Goal: Task Accomplishment & Management: Manage account settings

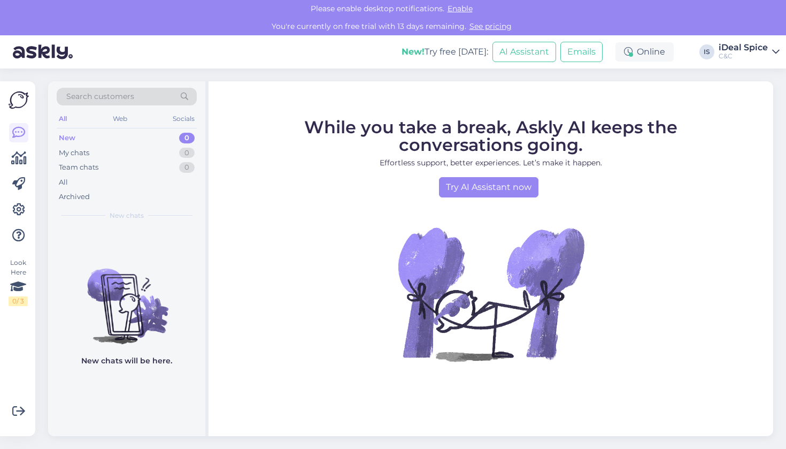
click at [774, 53] on icon at bounding box center [775, 52] width 7 height 9
click at [674, 129] on div "Log out" at bounding box center [714, 126] width 131 height 19
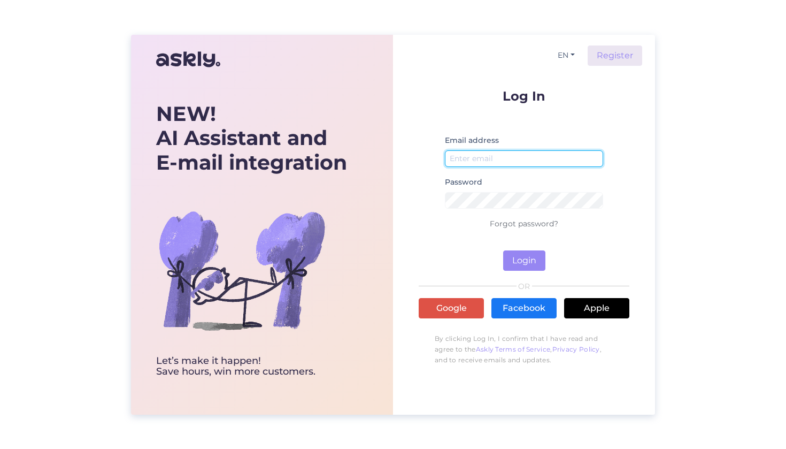
type input "c"
type input "spice@cec.com"
click at [617, 214] on form "Log In Email address spice@cec.com Password Forgot password? Login" at bounding box center [524, 179] width 211 height 181
click at [535, 267] on button "Login" at bounding box center [524, 260] width 42 height 20
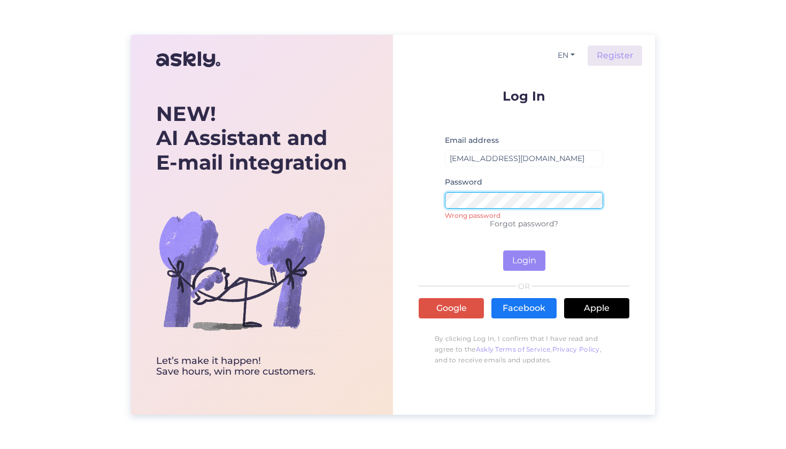
click at [427, 198] on form "Log In Email address spice@cec.com Password Wrong password Forgot password? Log…" at bounding box center [524, 179] width 211 height 181
click at [534, 258] on button "Login" at bounding box center [524, 260] width 42 height 20
click at [533, 220] on link "Forgot password?" at bounding box center [524, 224] width 68 height 10
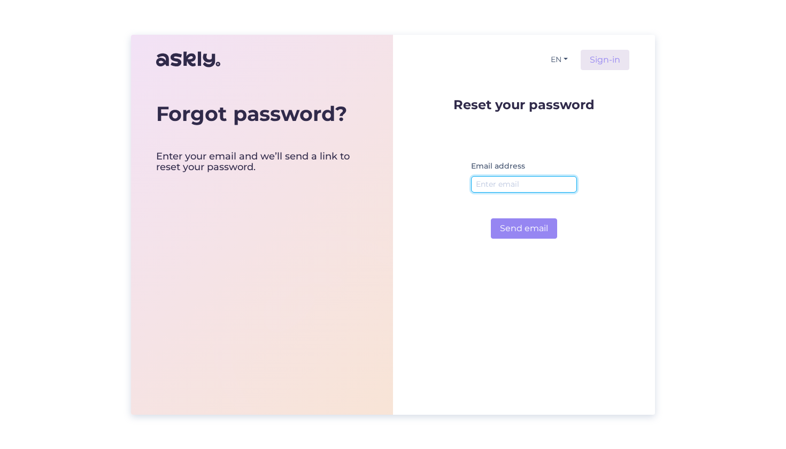
click at [496, 189] on input "email" at bounding box center [524, 184] width 106 height 17
type input "c"
type input "spice@cec.com"
click at [524, 228] on button "Send email" at bounding box center [524, 228] width 66 height 20
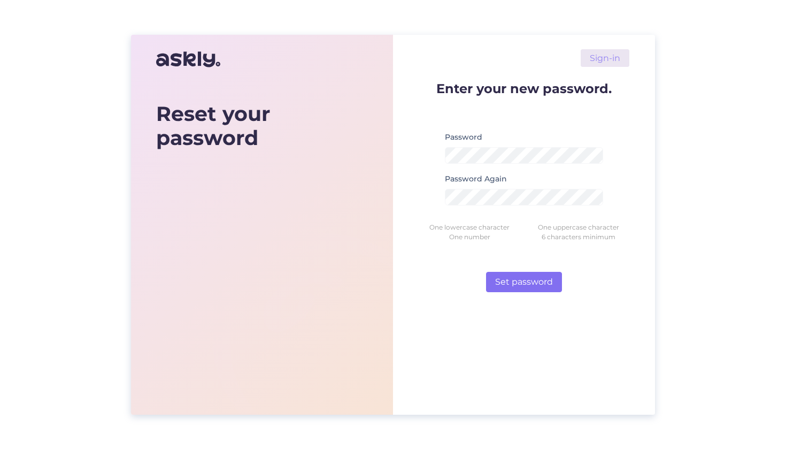
click at [547, 283] on button "Set password" at bounding box center [524, 282] width 76 height 20
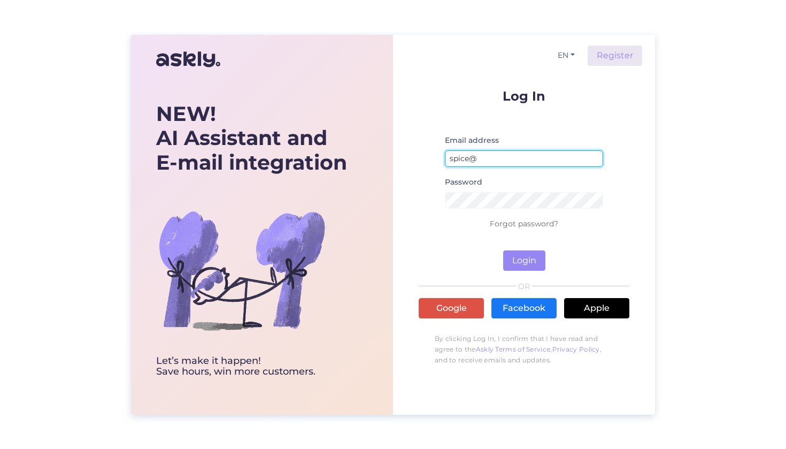
type input "[EMAIL_ADDRESS][DOMAIN_NAME]"
click at [527, 261] on button "Login" at bounding box center [524, 260] width 42 height 20
